Goal: Task Accomplishment & Management: Manage account settings

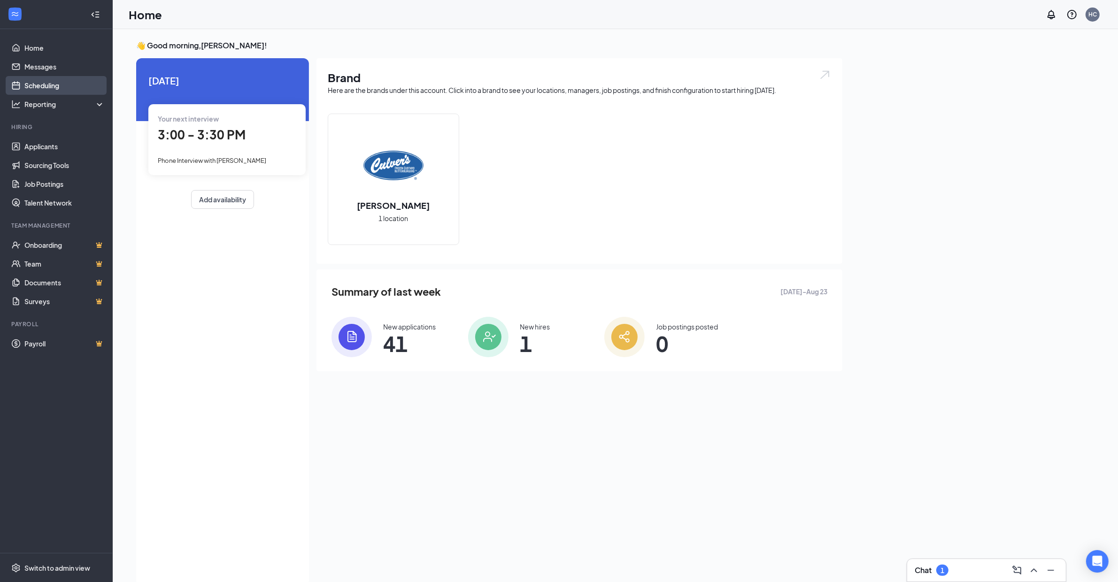
click at [41, 80] on link "Scheduling" at bounding box center [64, 85] width 80 height 19
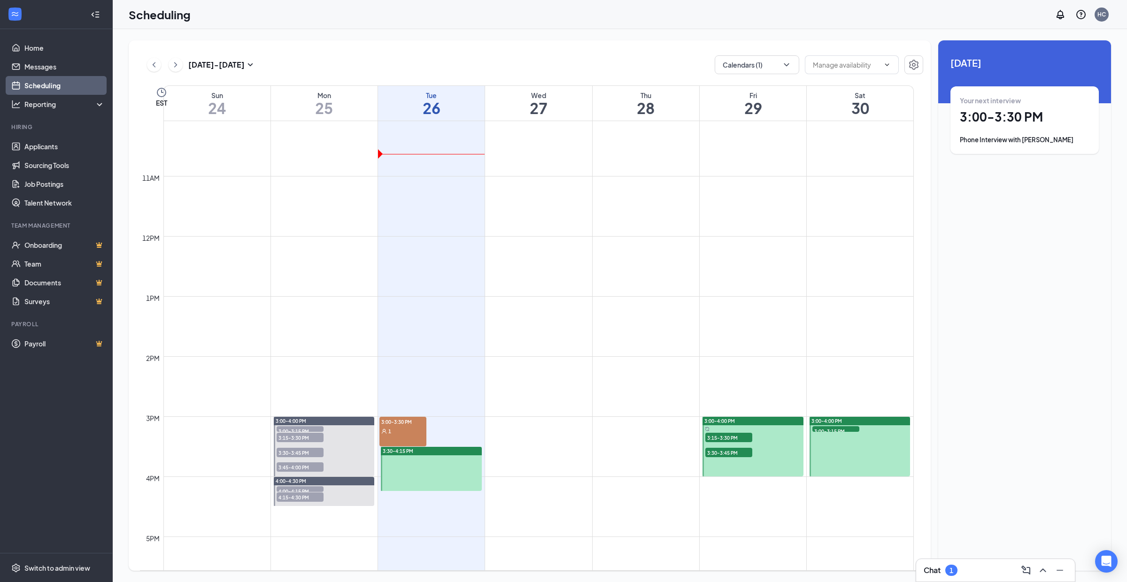
scroll to position [676, 0]
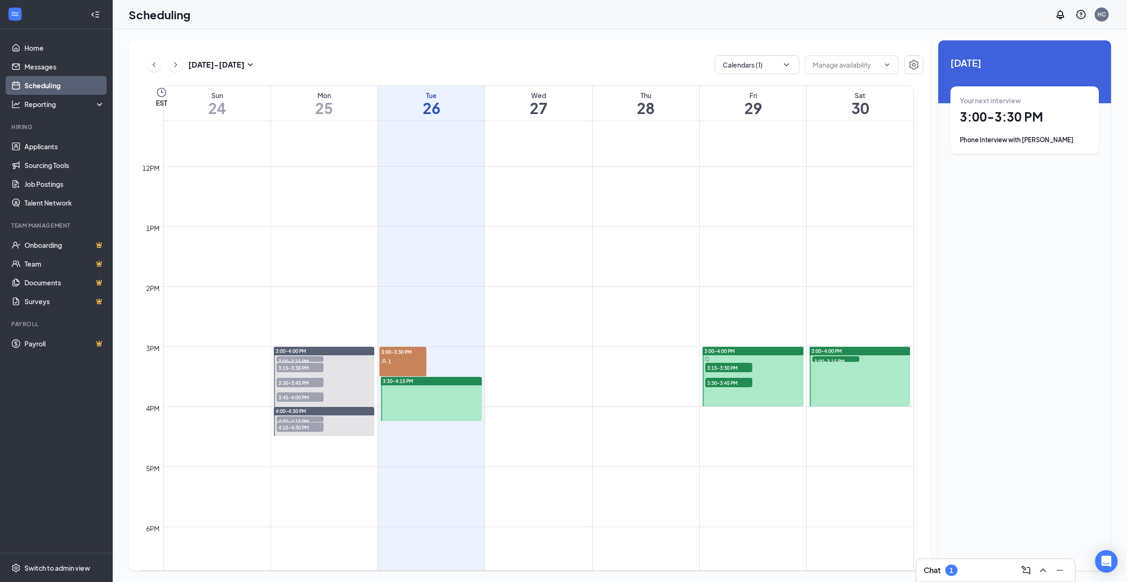
click at [447, 382] on div "3:30-4:15 PM" at bounding box center [431, 381] width 101 height 8
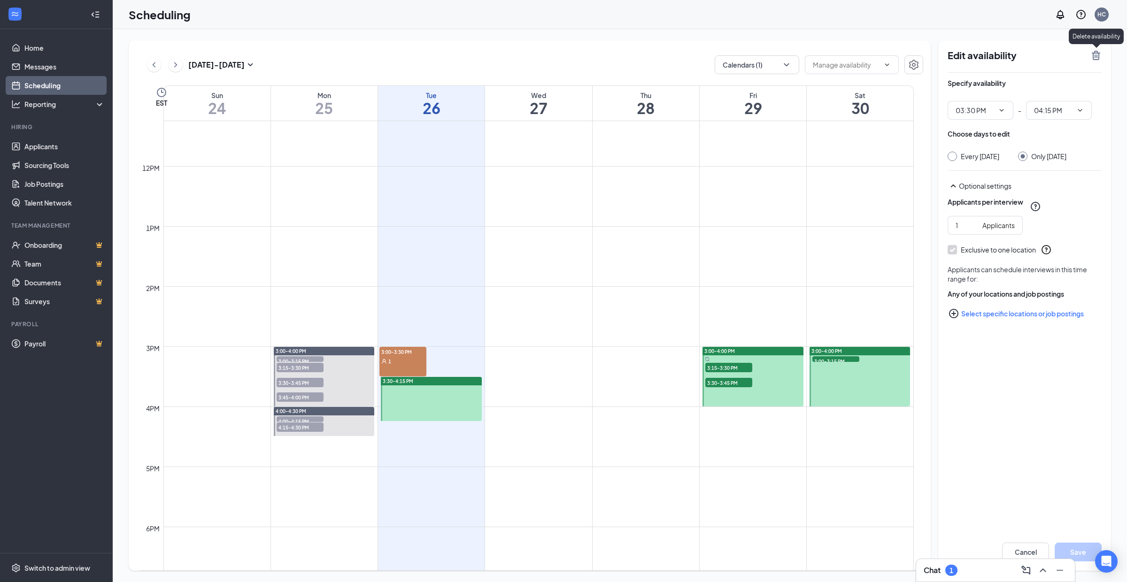
click at [845, 54] on icon "TrashOutline" at bounding box center [1095, 55] width 11 height 11
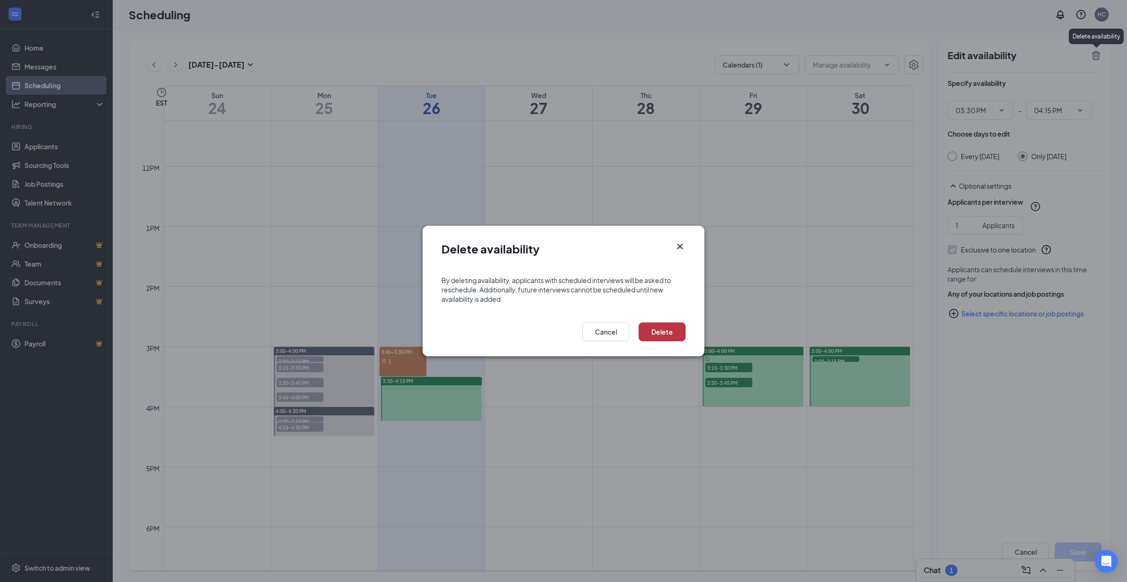
click at [663, 329] on button "Delete" at bounding box center [662, 332] width 47 height 19
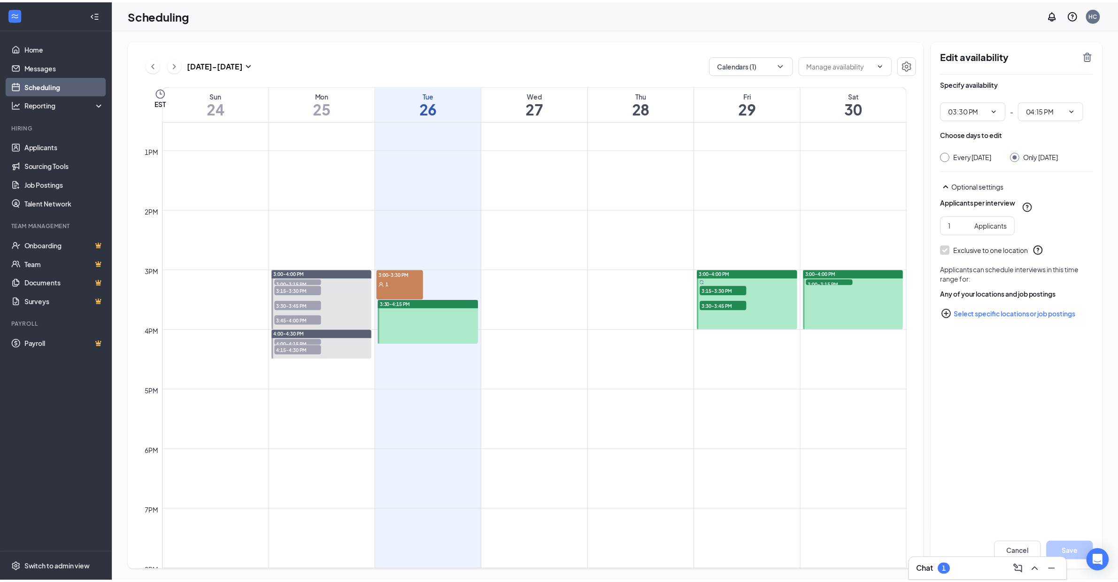
scroll to position [736, 0]
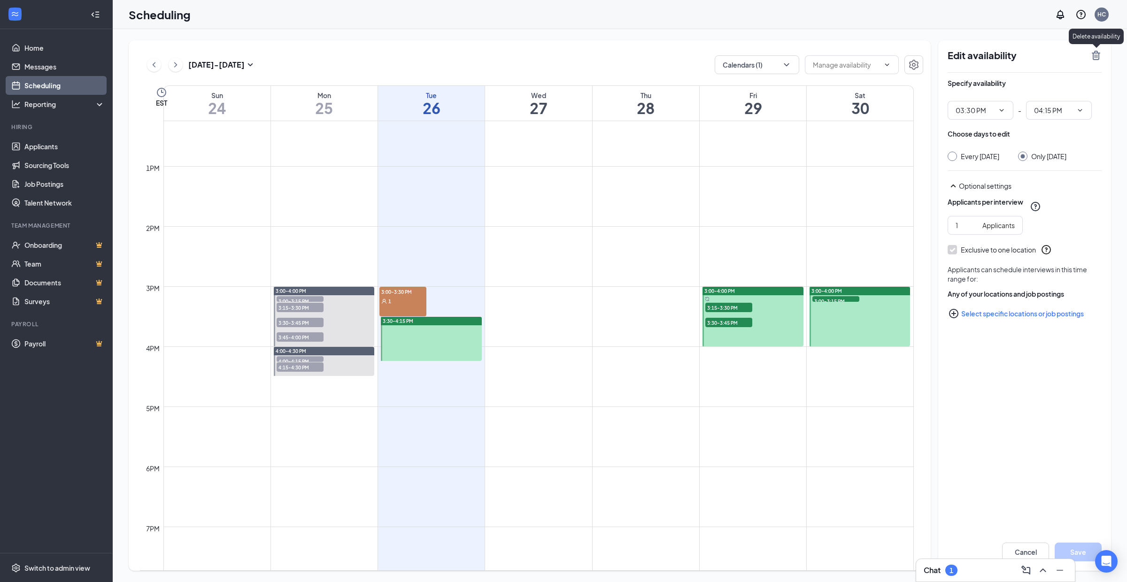
click at [1095, 56] on icon "TrashOutline" at bounding box center [1095, 55] width 11 height 11
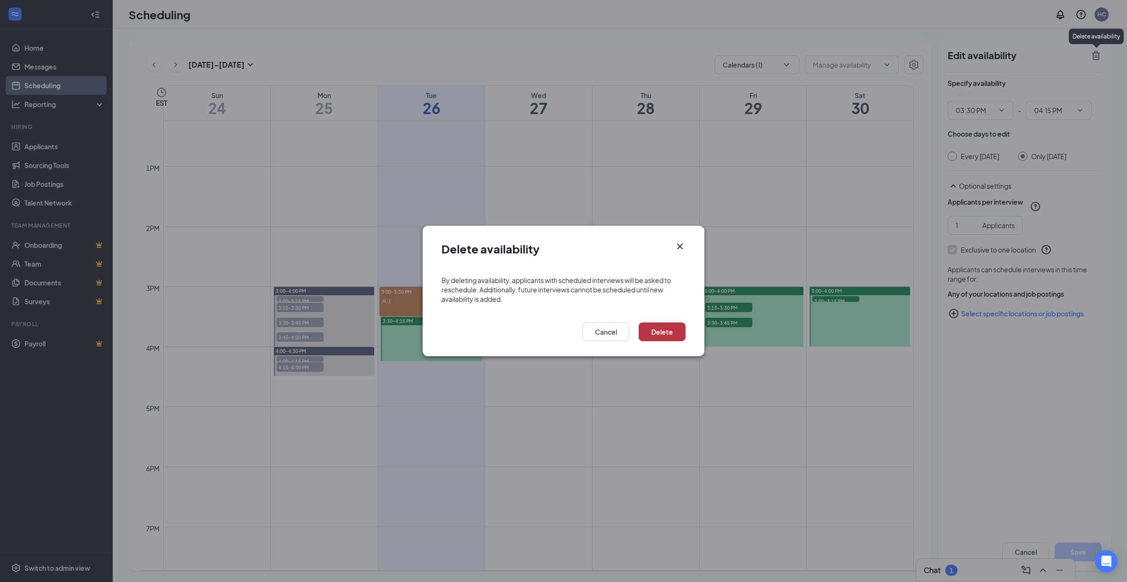
click at [656, 332] on button "Delete" at bounding box center [662, 332] width 47 height 19
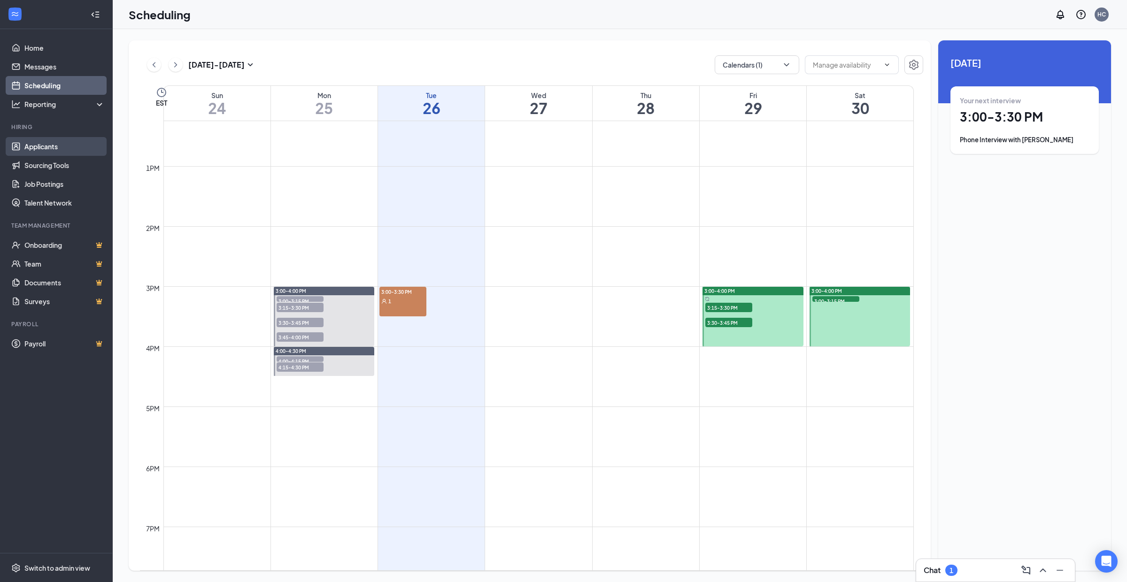
click at [49, 143] on link "Applicants" at bounding box center [64, 146] width 80 height 19
click at [40, 146] on link "Applicants" at bounding box center [64, 146] width 80 height 19
click at [39, 145] on link "Applicants" at bounding box center [64, 146] width 80 height 19
click at [27, 44] on link "Home" at bounding box center [64, 48] width 80 height 19
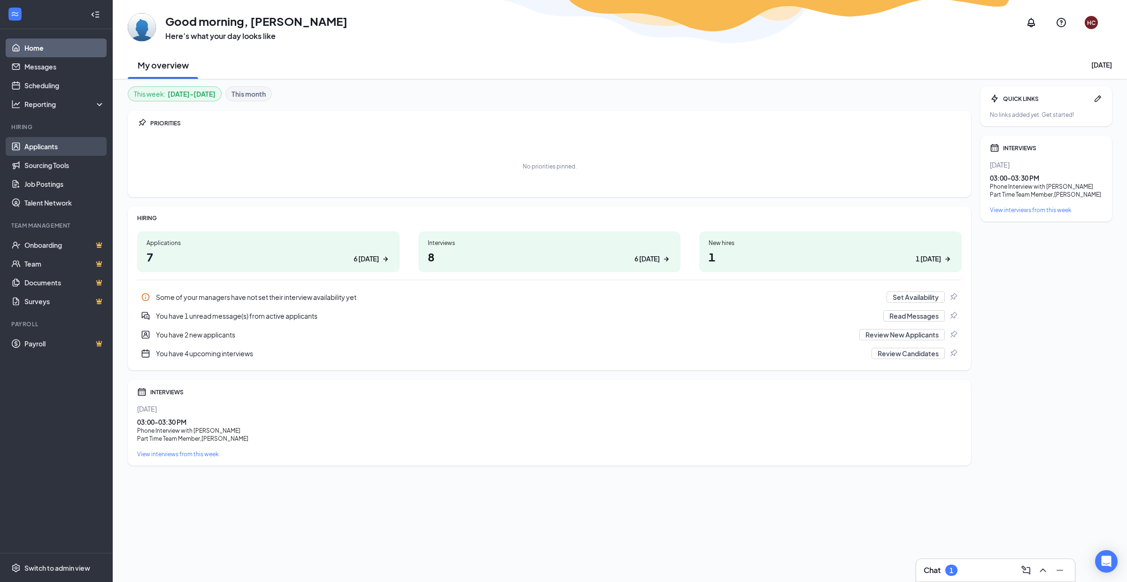
click at [39, 146] on link "Applicants" at bounding box center [64, 146] width 80 height 19
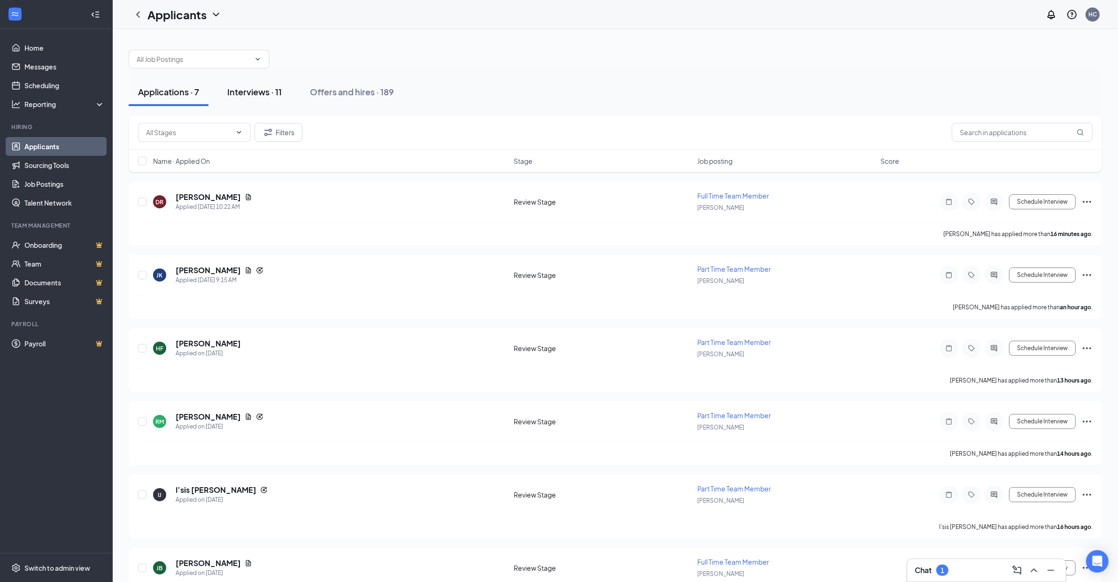
click at [247, 93] on div "Interviews · 11" at bounding box center [254, 92] width 54 height 12
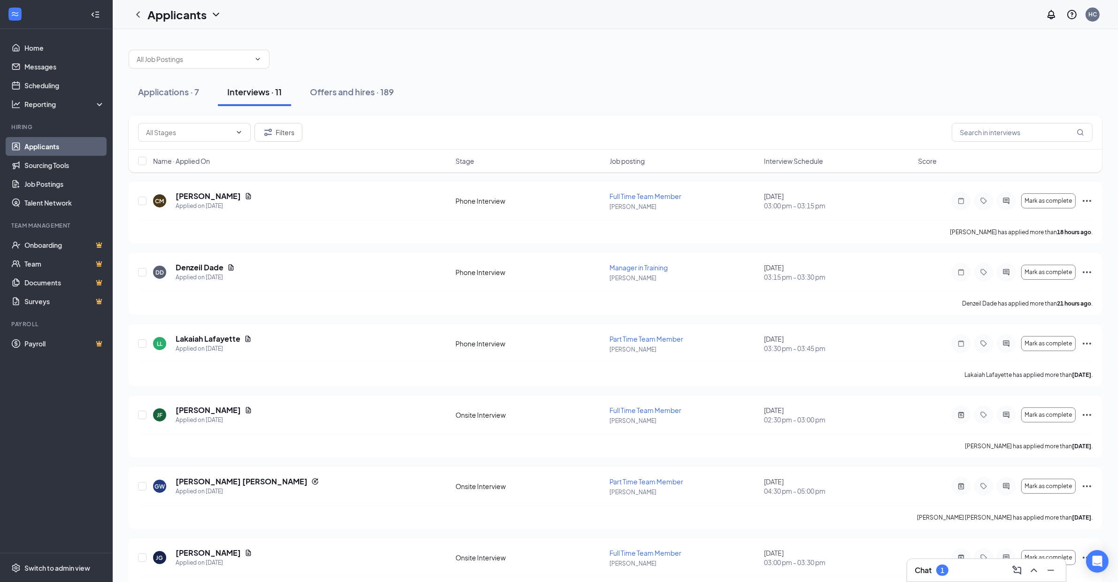
click at [206, 162] on span "Name · Applied On" at bounding box center [181, 160] width 57 height 9
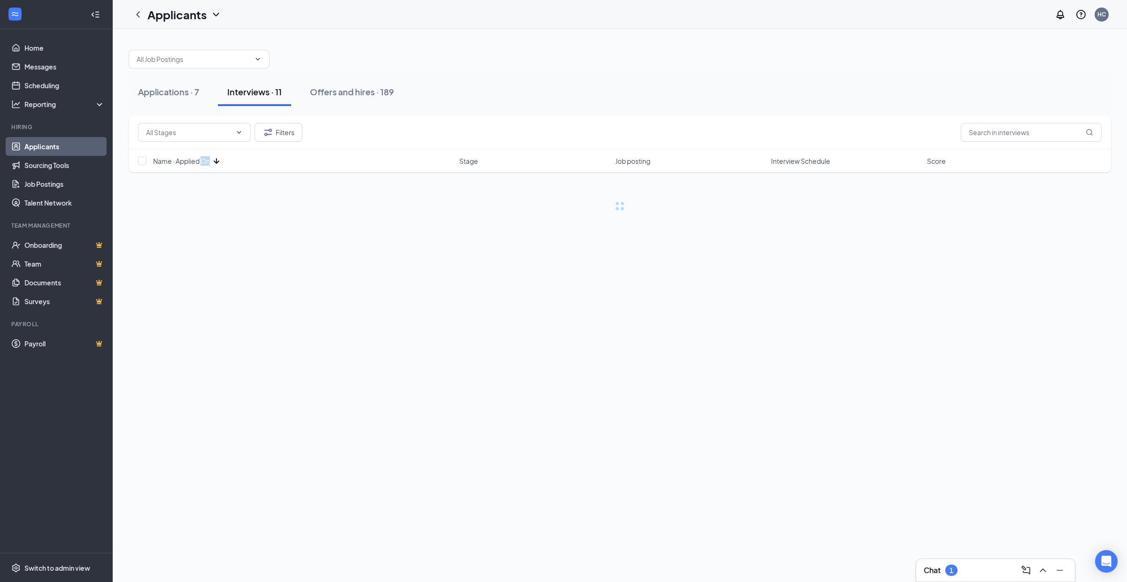
click at [206, 162] on span "Name · Applied On" at bounding box center [181, 160] width 57 height 9
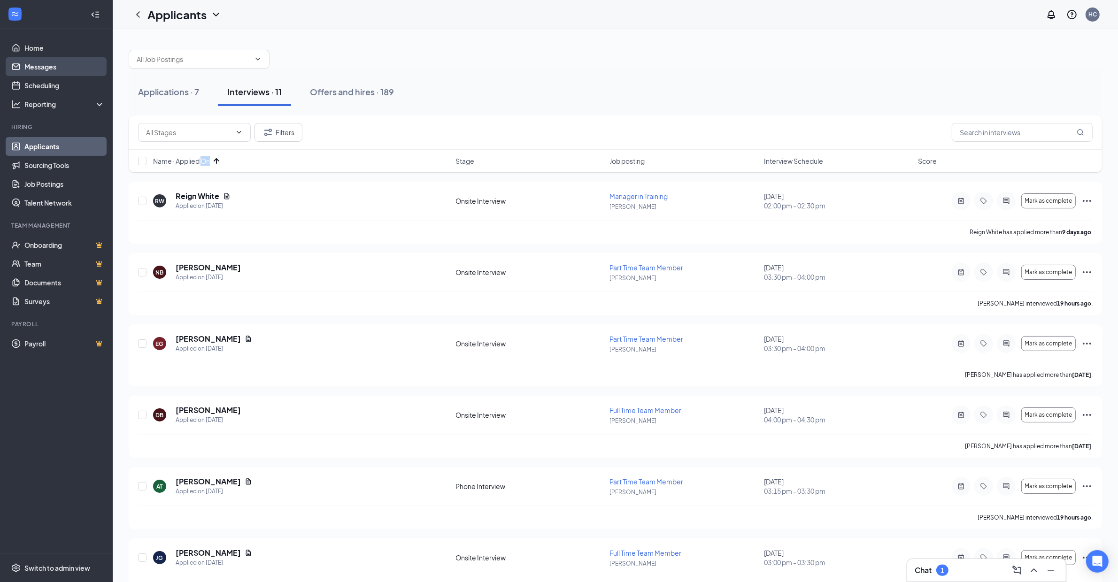
click at [40, 66] on link "Messages" at bounding box center [64, 66] width 80 height 19
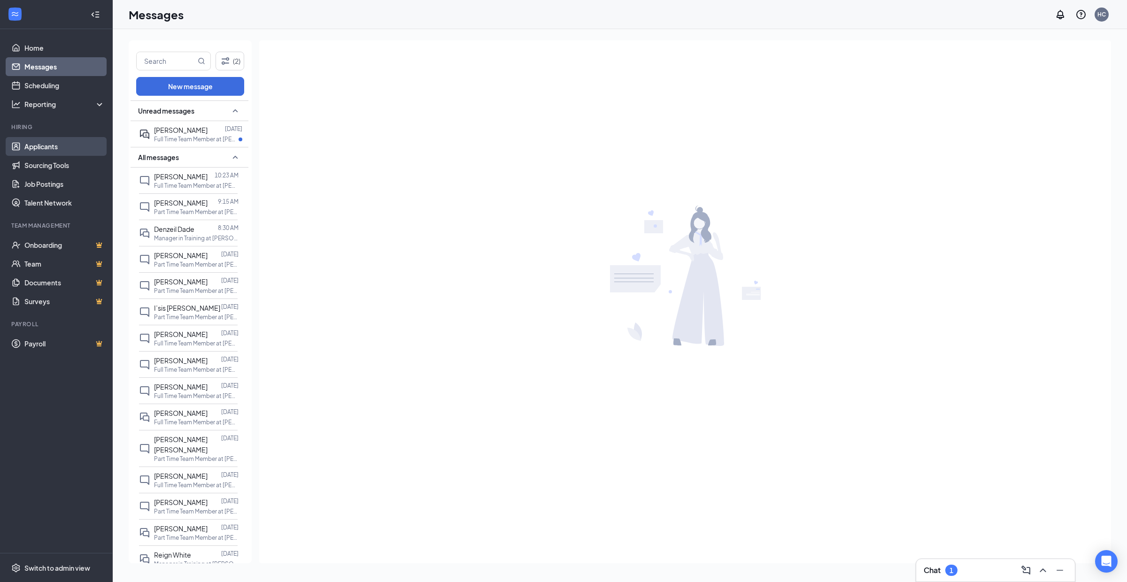
click at [40, 146] on link "Applicants" at bounding box center [64, 146] width 80 height 19
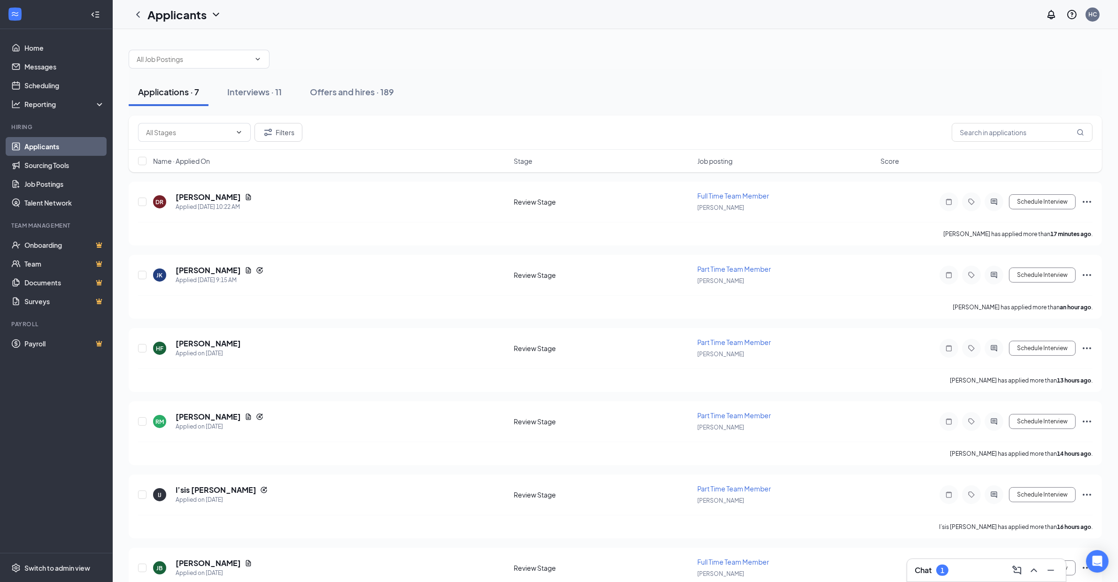
click at [209, 160] on span "Name · Applied On" at bounding box center [181, 160] width 57 height 9
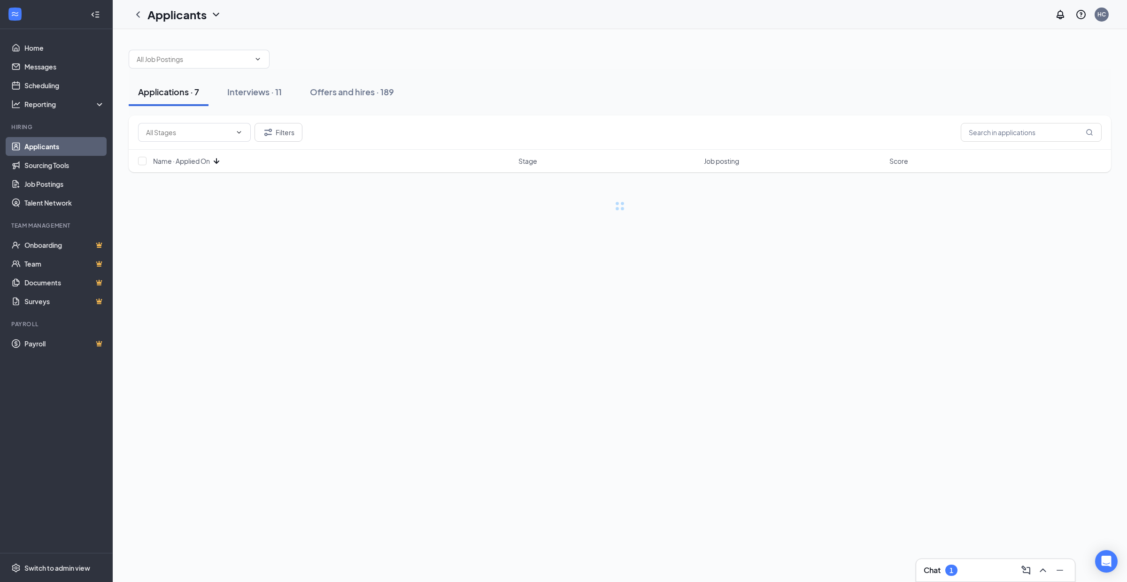
click at [209, 160] on span "Name · Applied On" at bounding box center [181, 160] width 57 height 9
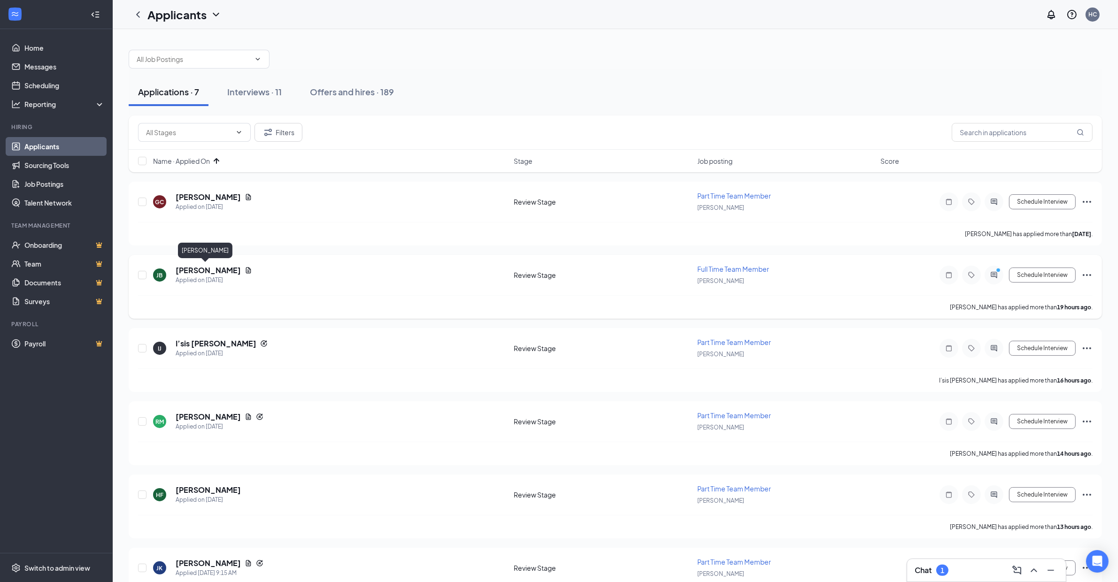
click at [209, 269] on h5 "[PERSON_NAME]" at bounding box center [208, 270] width 65 height 10
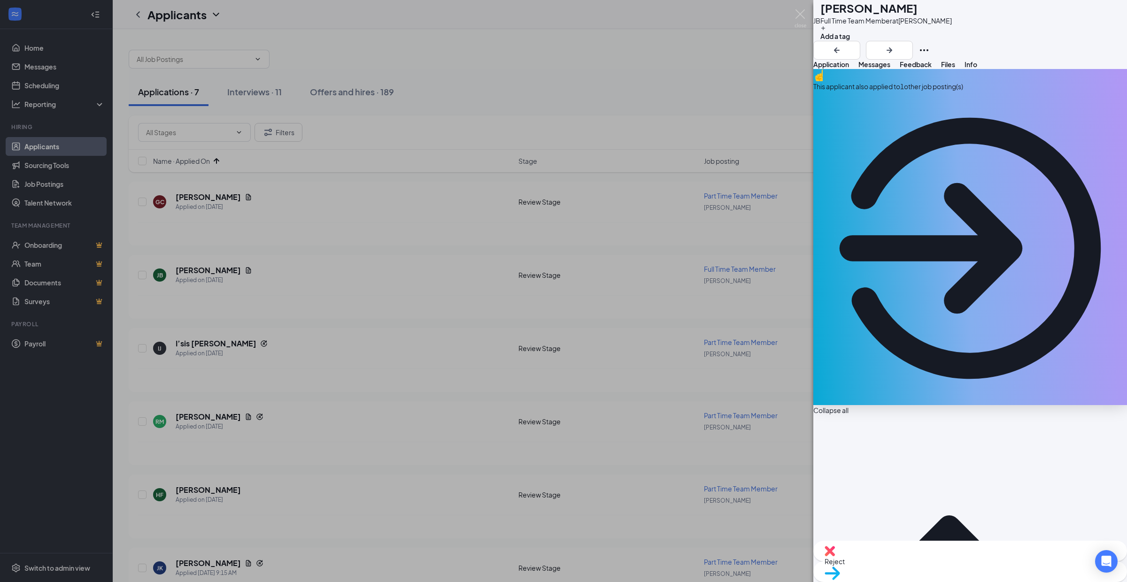
click at [890, 69] on span "Messages" at bounding box center [874, 64] width 32 height 8
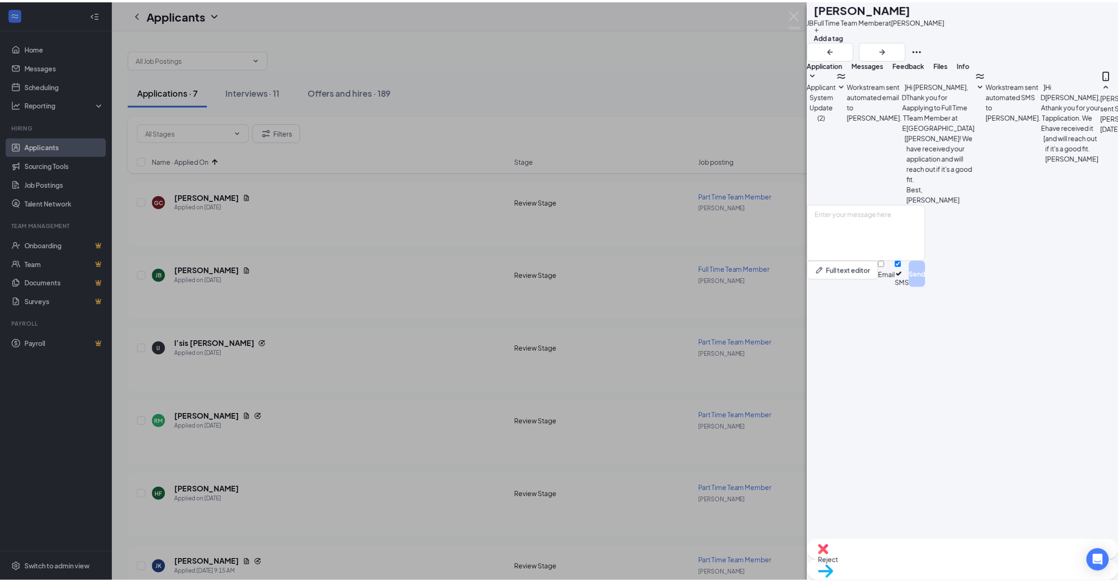
scroll to position [63, 0]
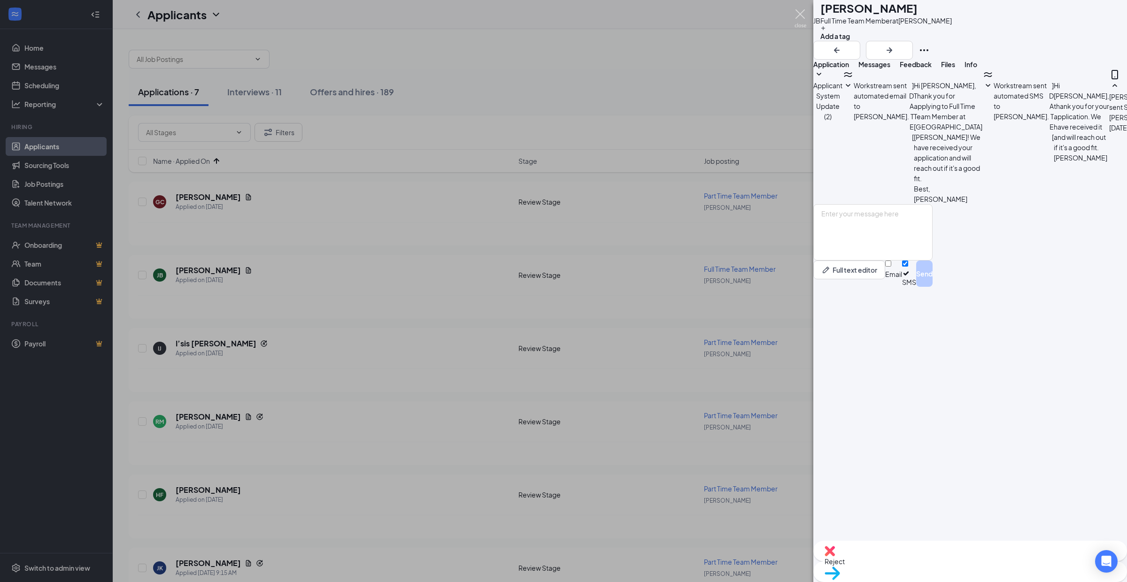
click at [801, 13] on img at bounding box center [800, 18] width 12 height 18
